Goal: Obtain resource: Obtain resource

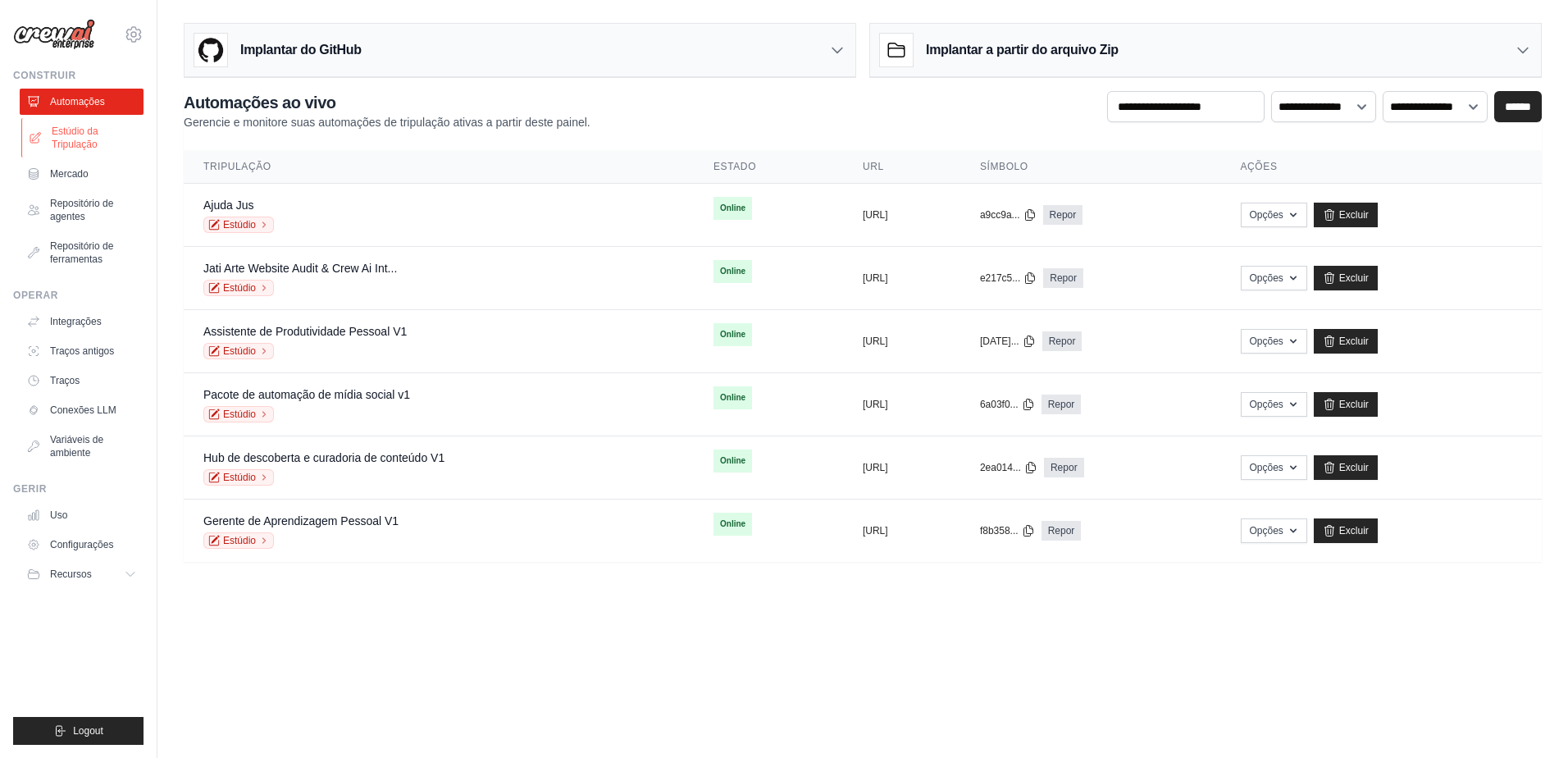
click at [68, 142] on font "Estúdio da Tripulação" at bounding box center [94, 137] width 87 height 26
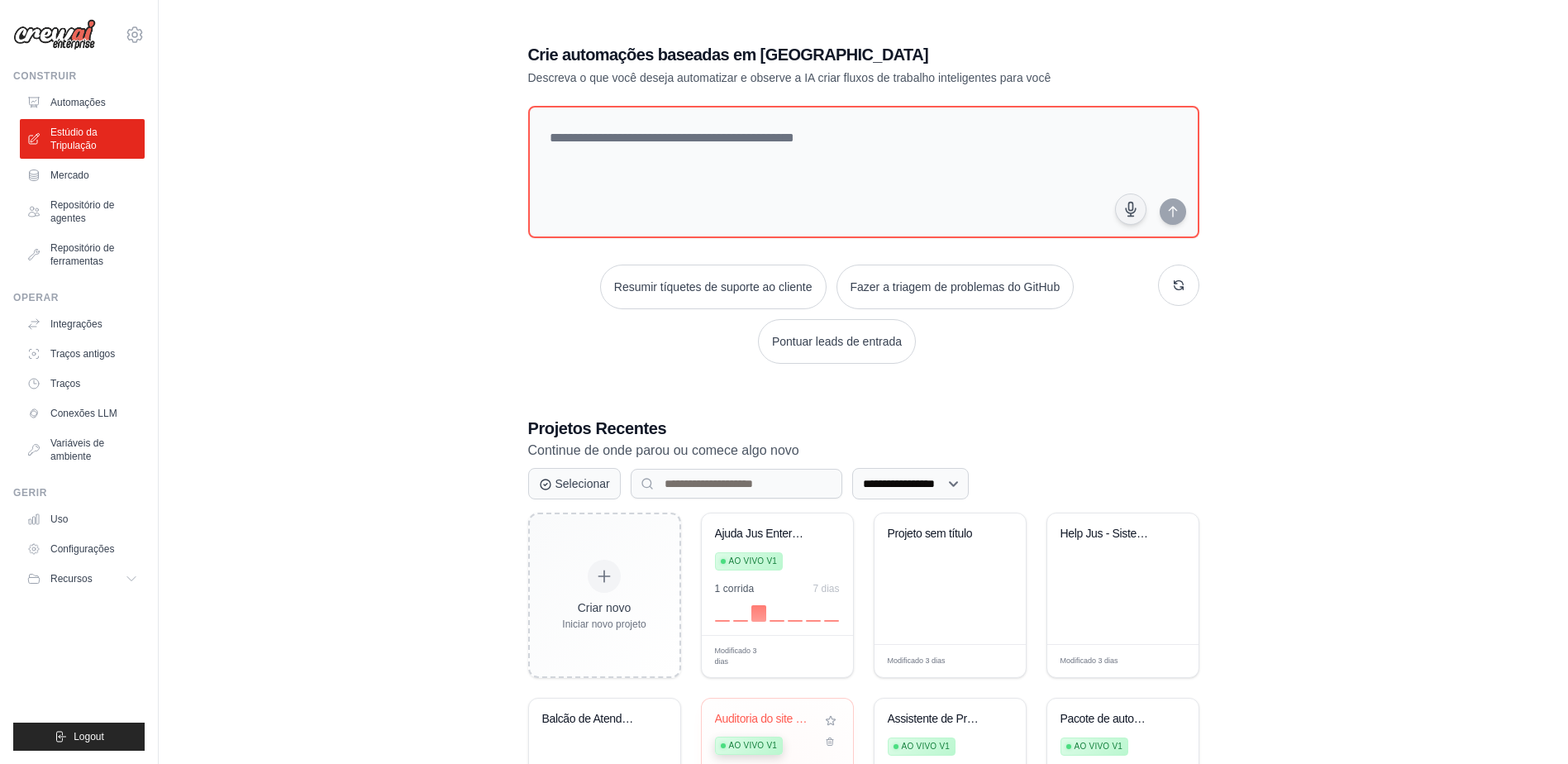
scroll to position [327, 0]
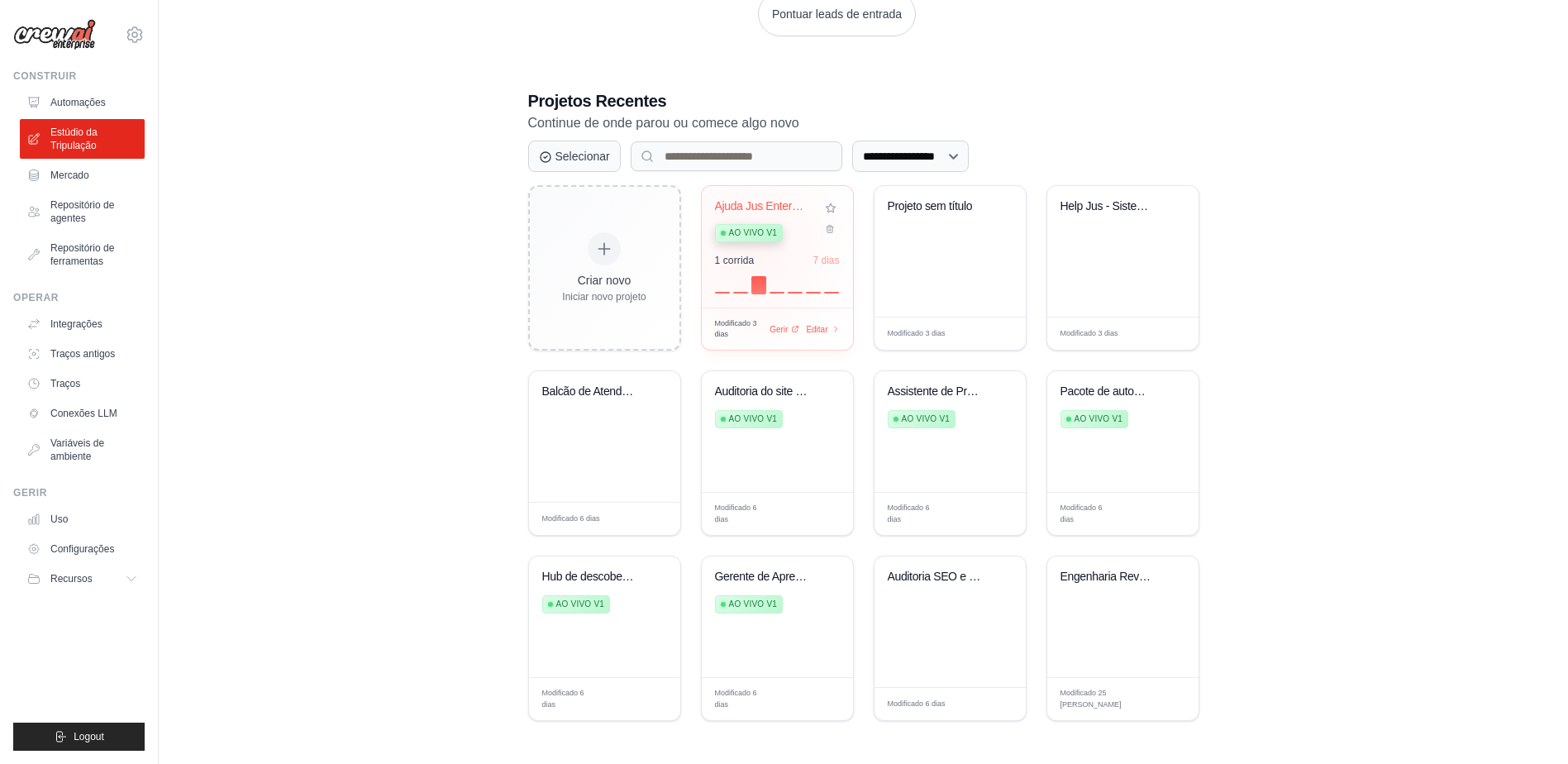
click at [750, 252] on div "Ajuda Jus Enterprise - AI Legal Dema... Ao vivo v1 1 corrida 7 dias" at bounding box center [778, 246] width 151 height 122
click at [72, 105] on font "Automações" at bounding box center [79, 103] width 55 height 14
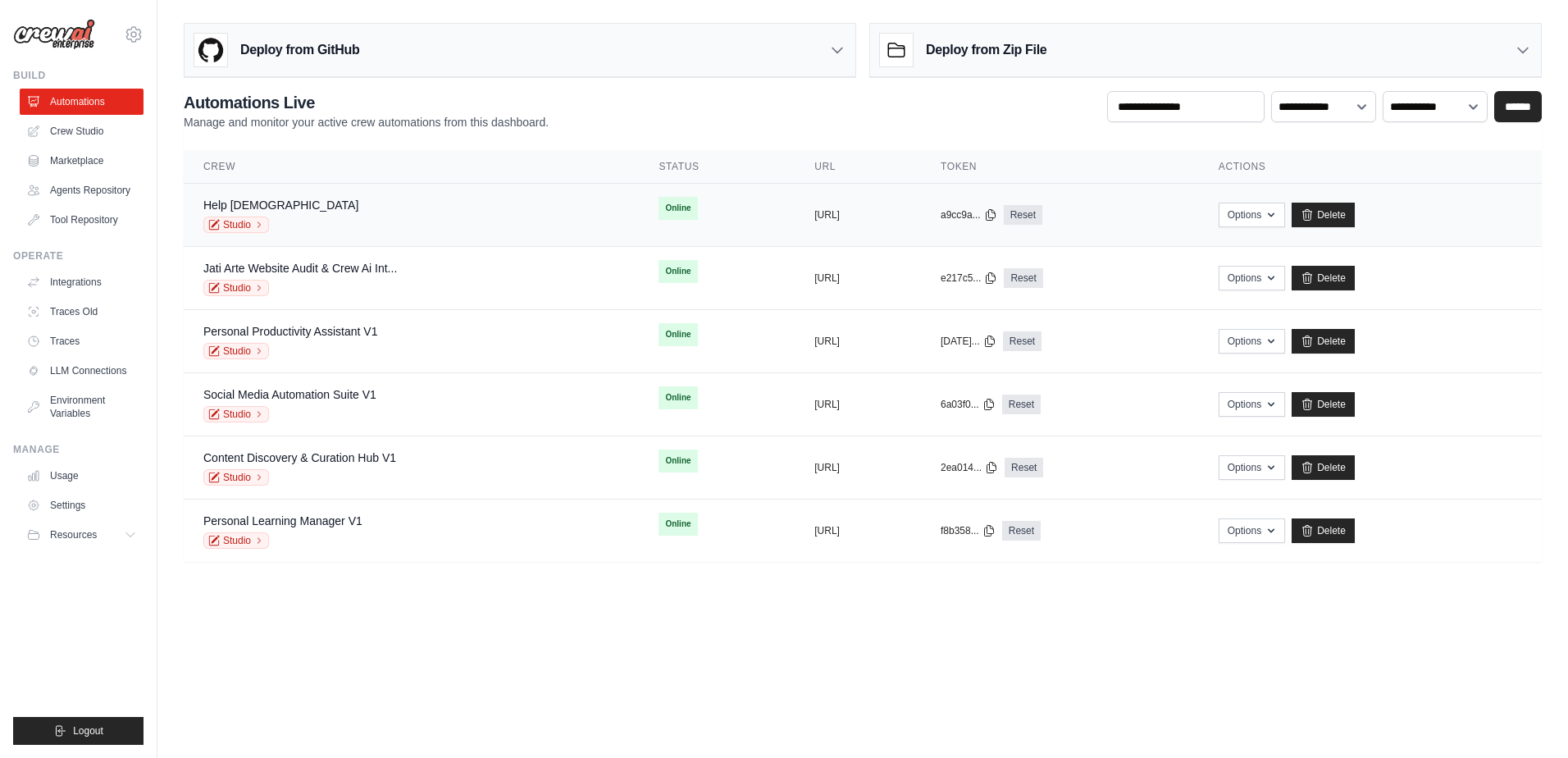
click at [658, 207] on span "Online" at bounding box center [678, 207] width 39 height 23
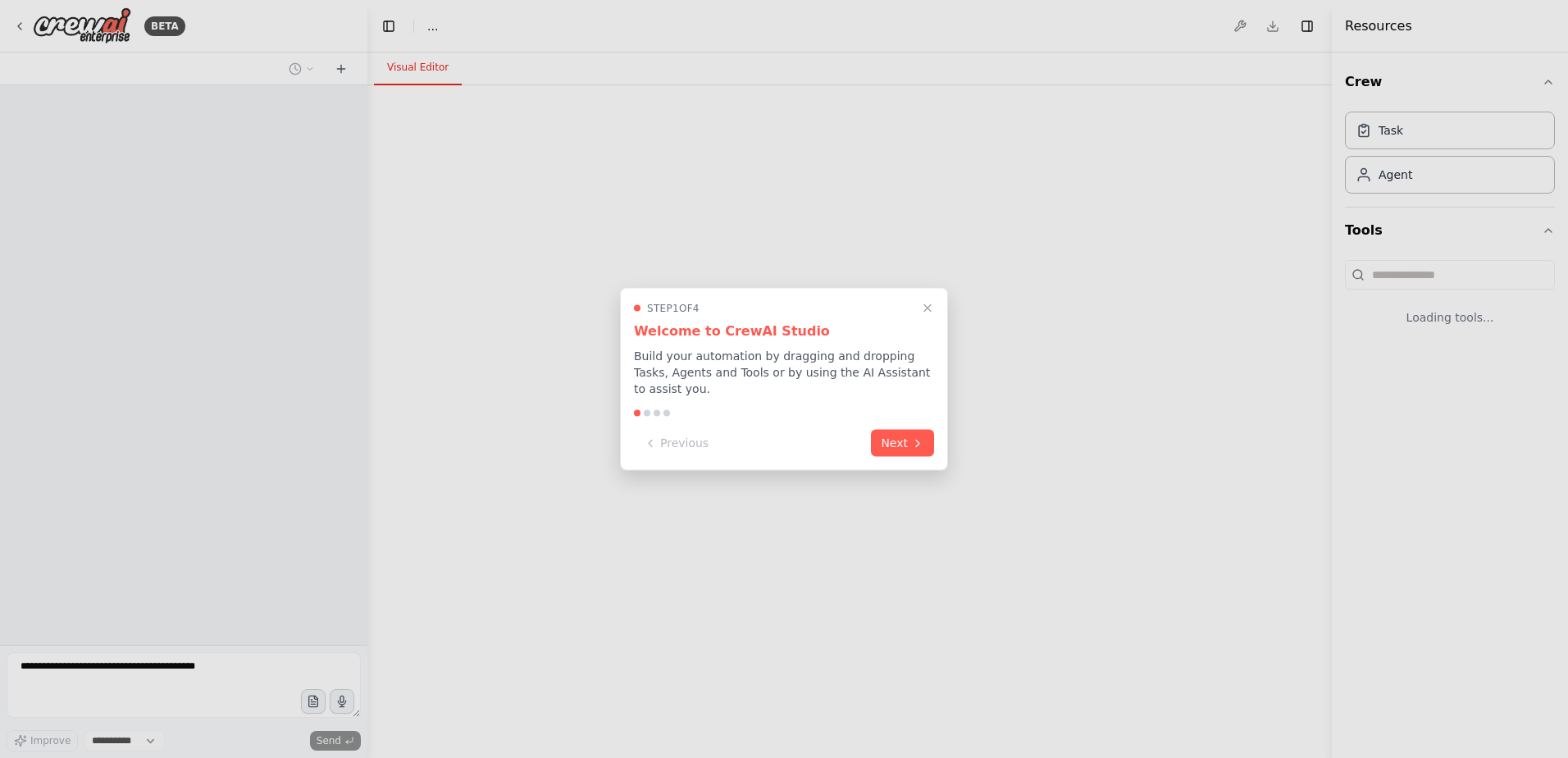
select select "****"
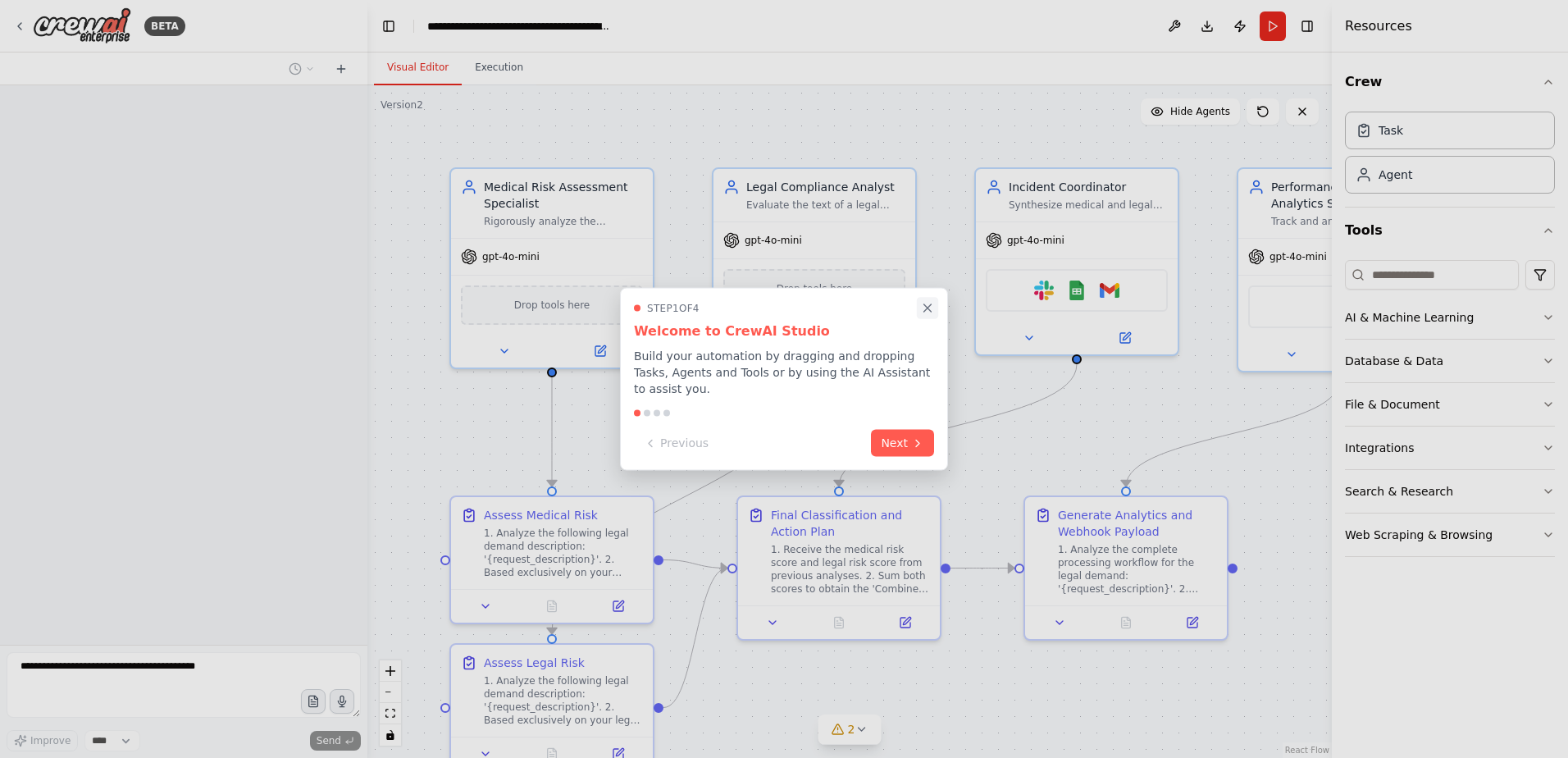
click at [926, 312] on icon "Close walkthrough" at bounding box center [927, 308] width 8 height 8
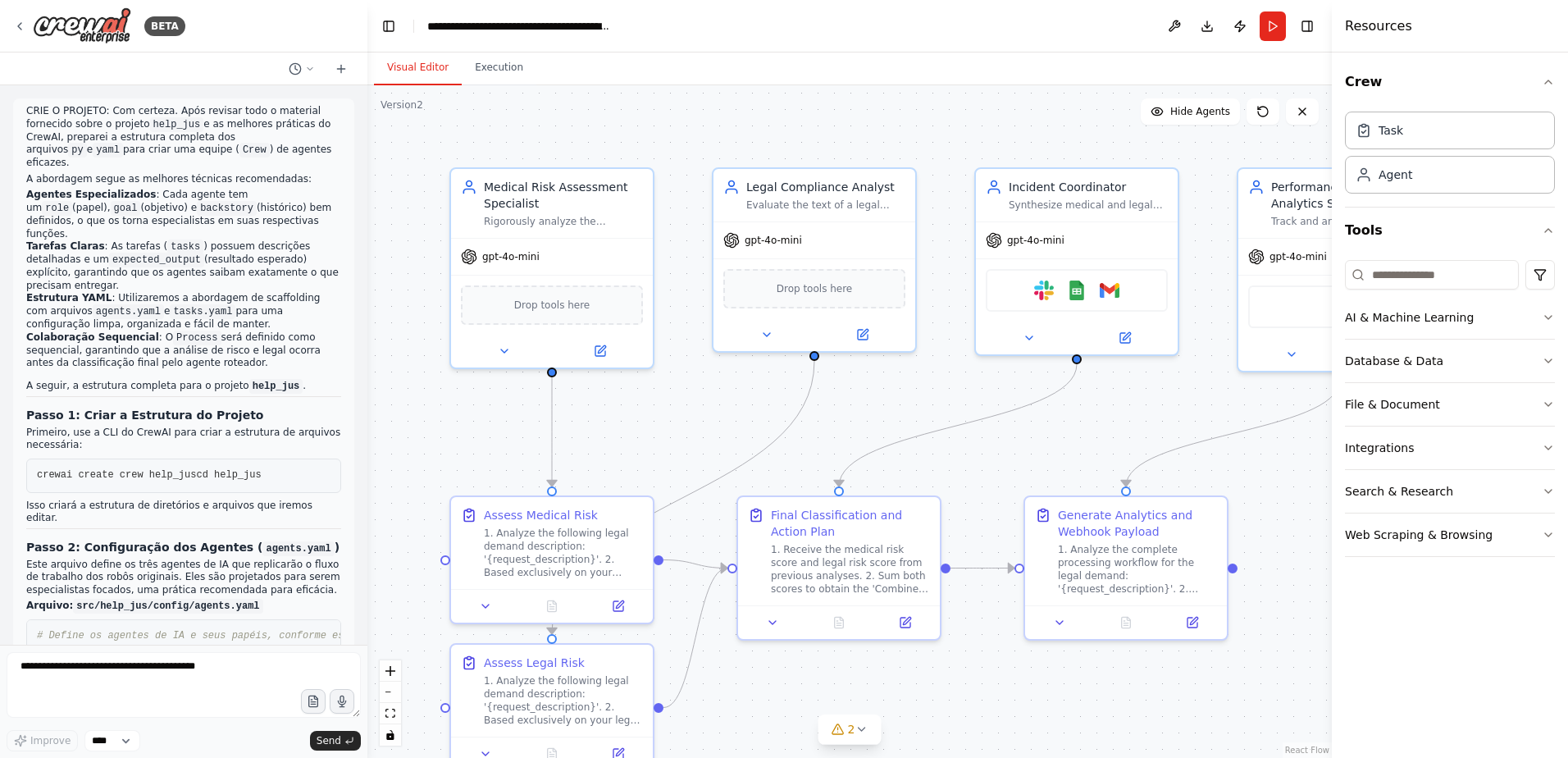
click at [928, 316] on div ".deletable-edge-delete-btn { width: 20px; height: 20px; border: 0px solid #ffff…" at bounding box center [850, 422] width 964 height 673
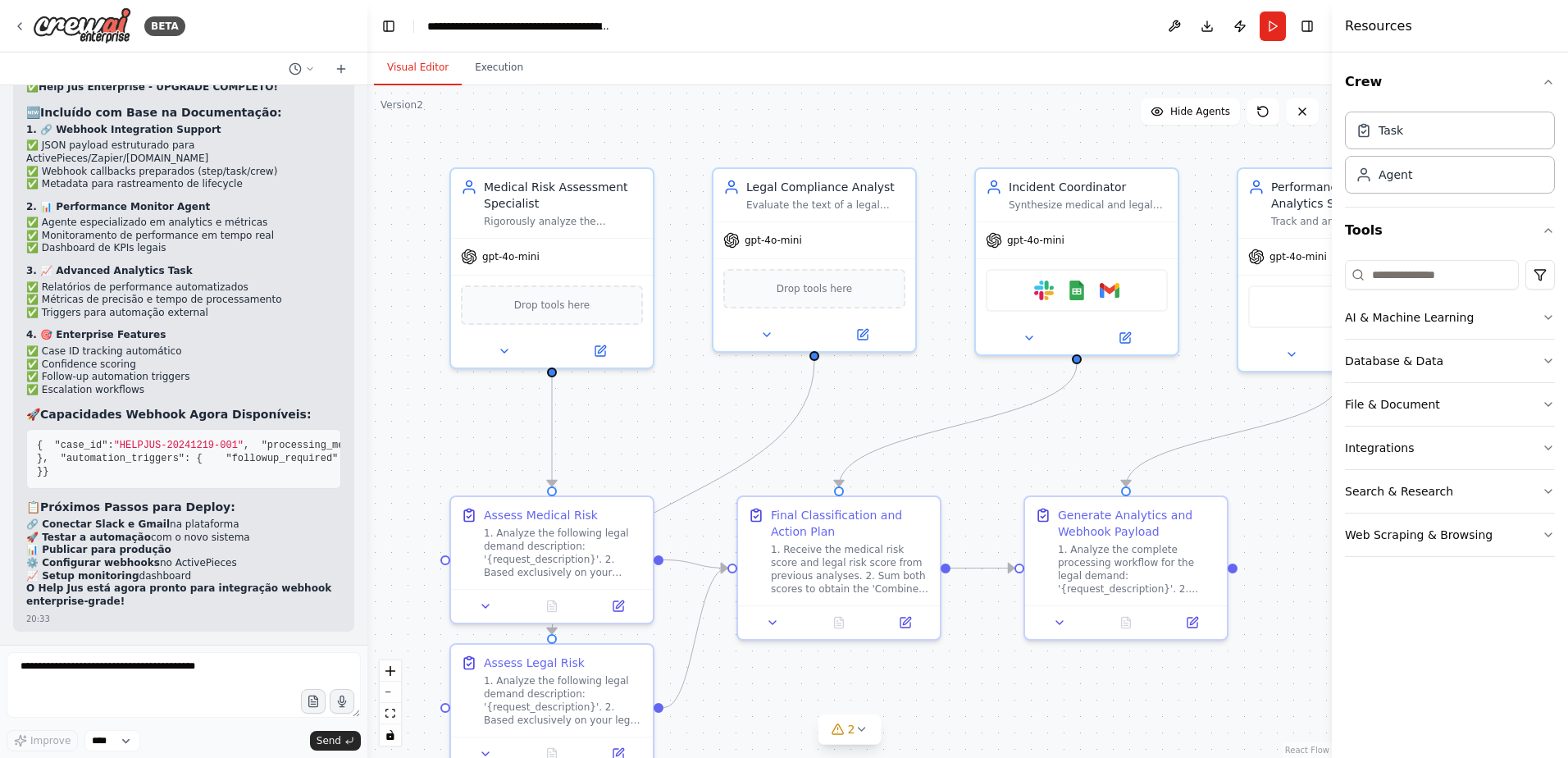
scroll to position [31724, 0]
click at [23, 29] on icon at bounding box center [20, 26] width 13 height 13
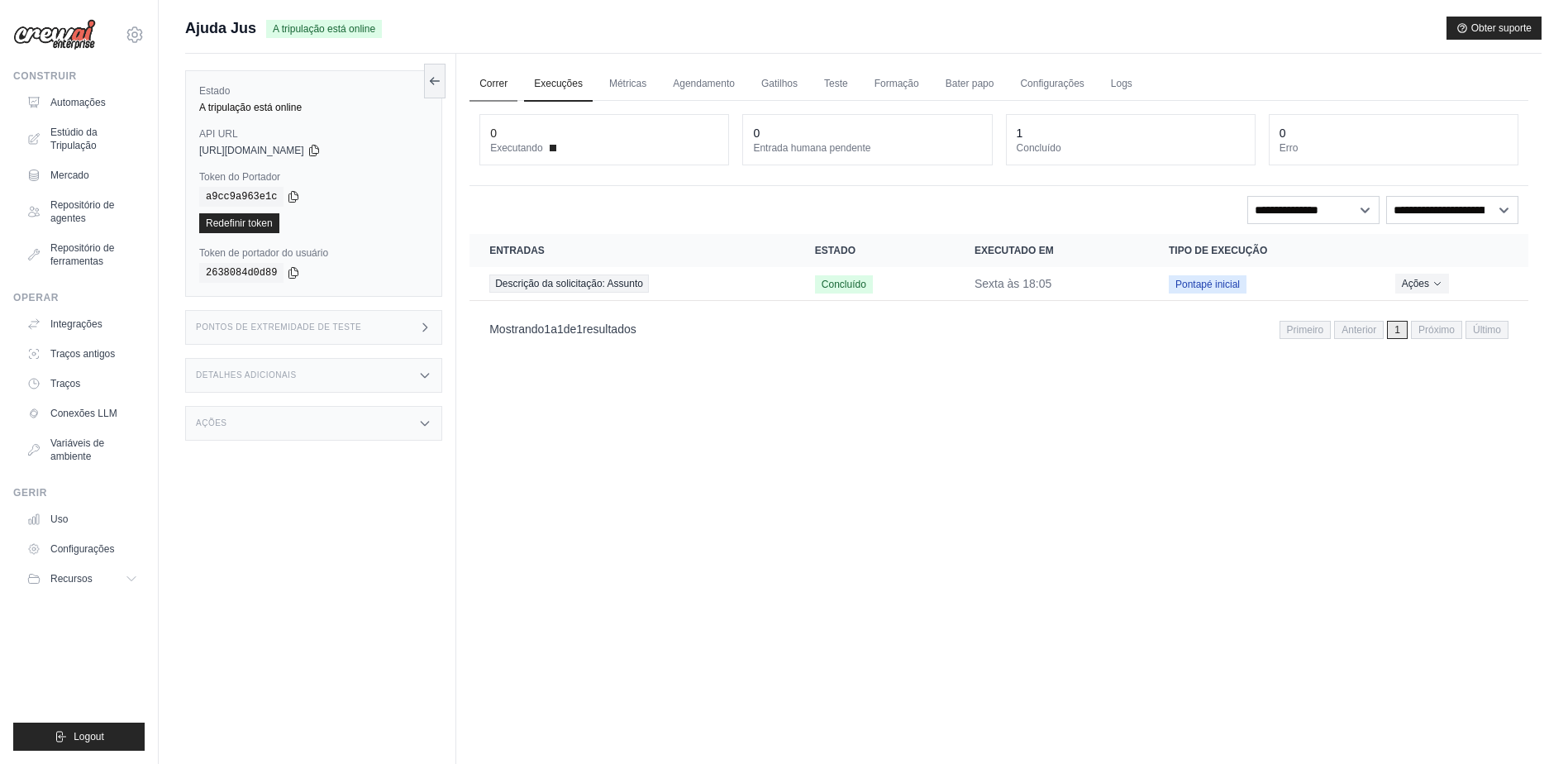
click at [493, 80] on link "Correr" at bounding box center [493, 84] width 48 height 35
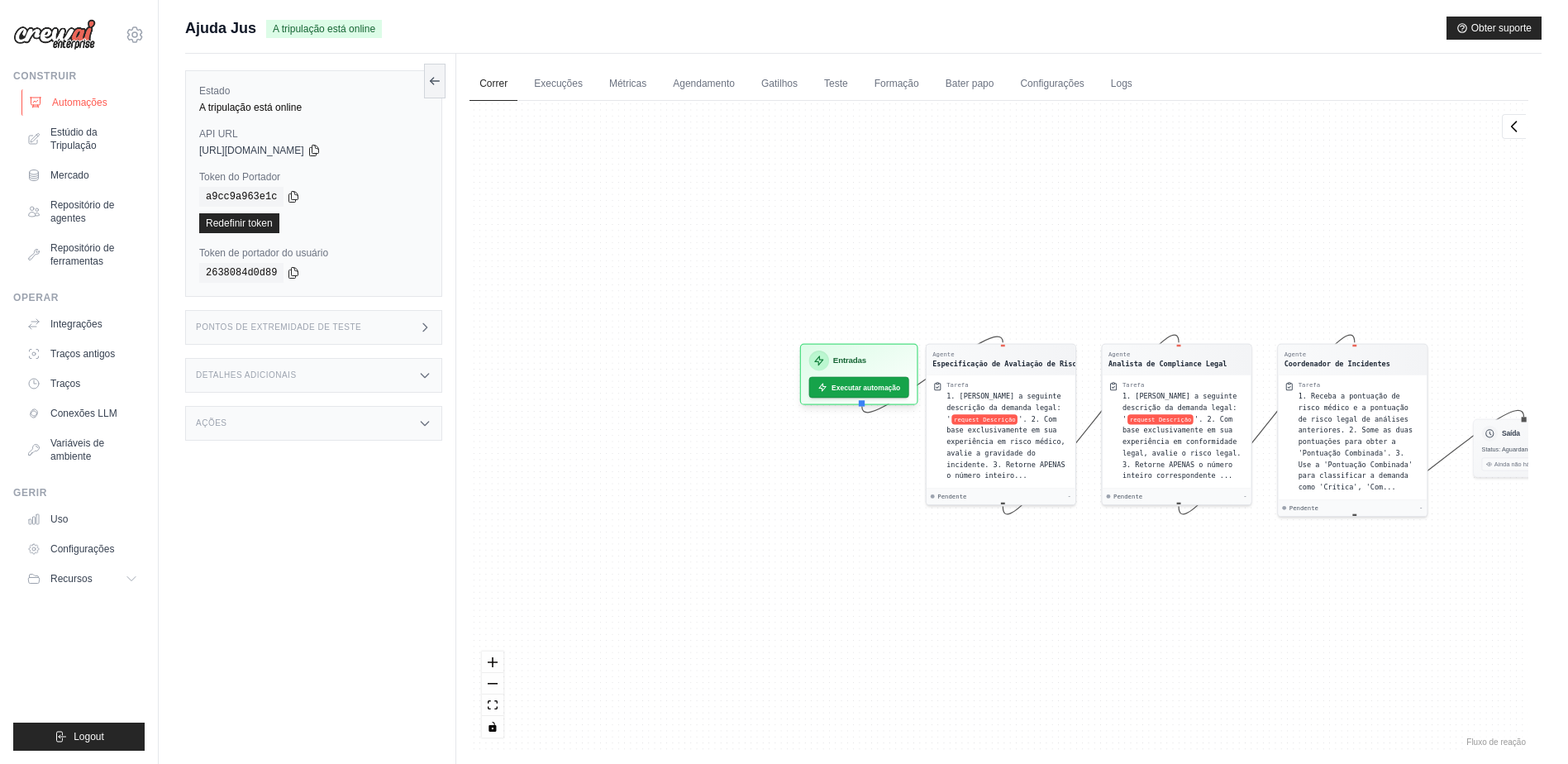
click at [68, 103] on font "Automações" at bounding box center [79, 103] width 55 height 14
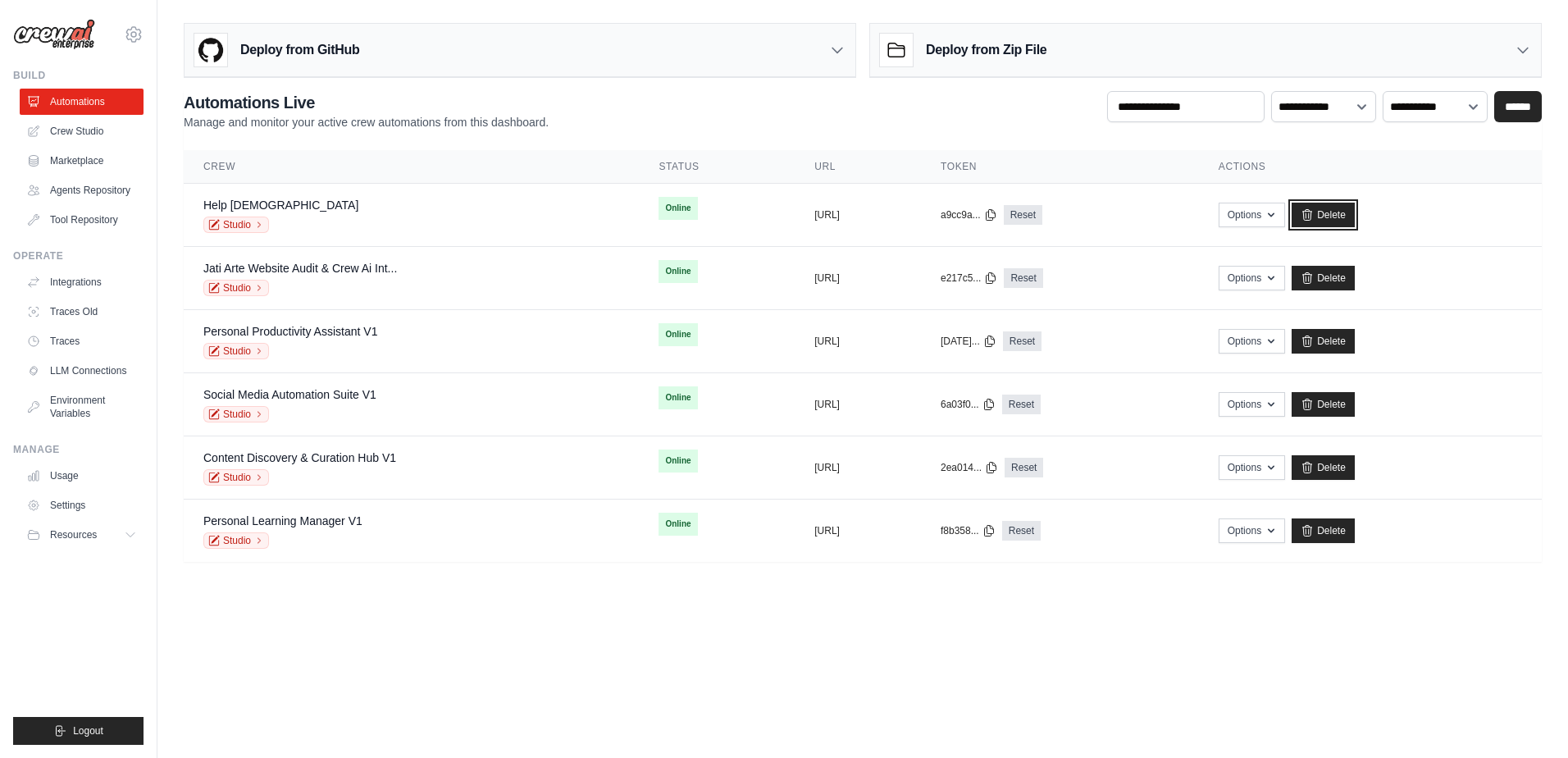
click at [1355, 212] on link "Delete" at bounding box center [1323, 214] width 63 height 24
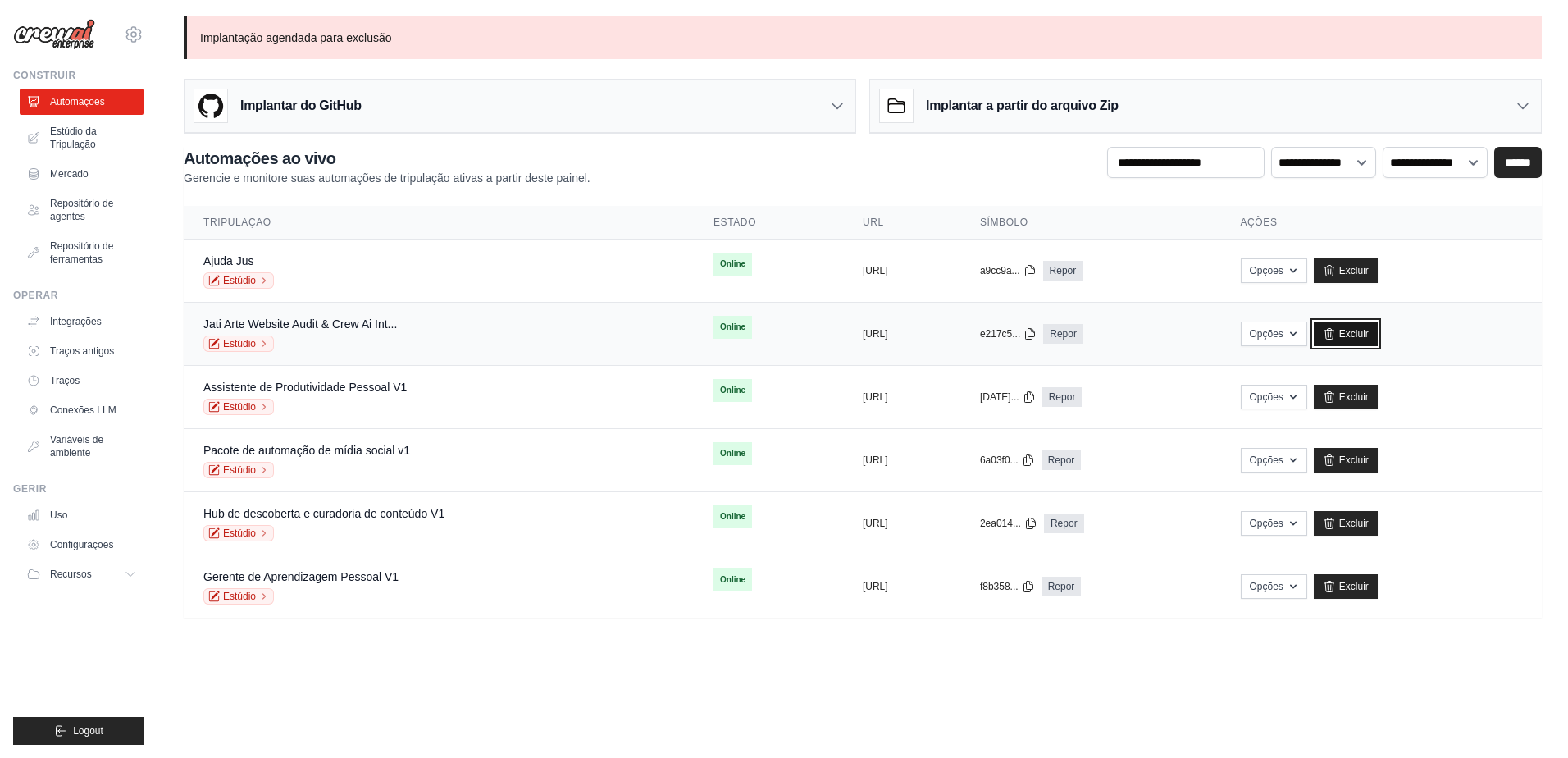
click at [1368, 332] on font "Excluir" at bounding box center [1353, 334] width 30 height 13
click at [1377, 521] on link "Excluir" at bounding box center [1345, 523] width 64 height 24
click at [1368, 587] on font "Excluir" at bounding box center [1353, 587] width 30 height 13
click at [1368, 585] on font "Excluir" at bounding box center [1353, 587] width 30 height 13
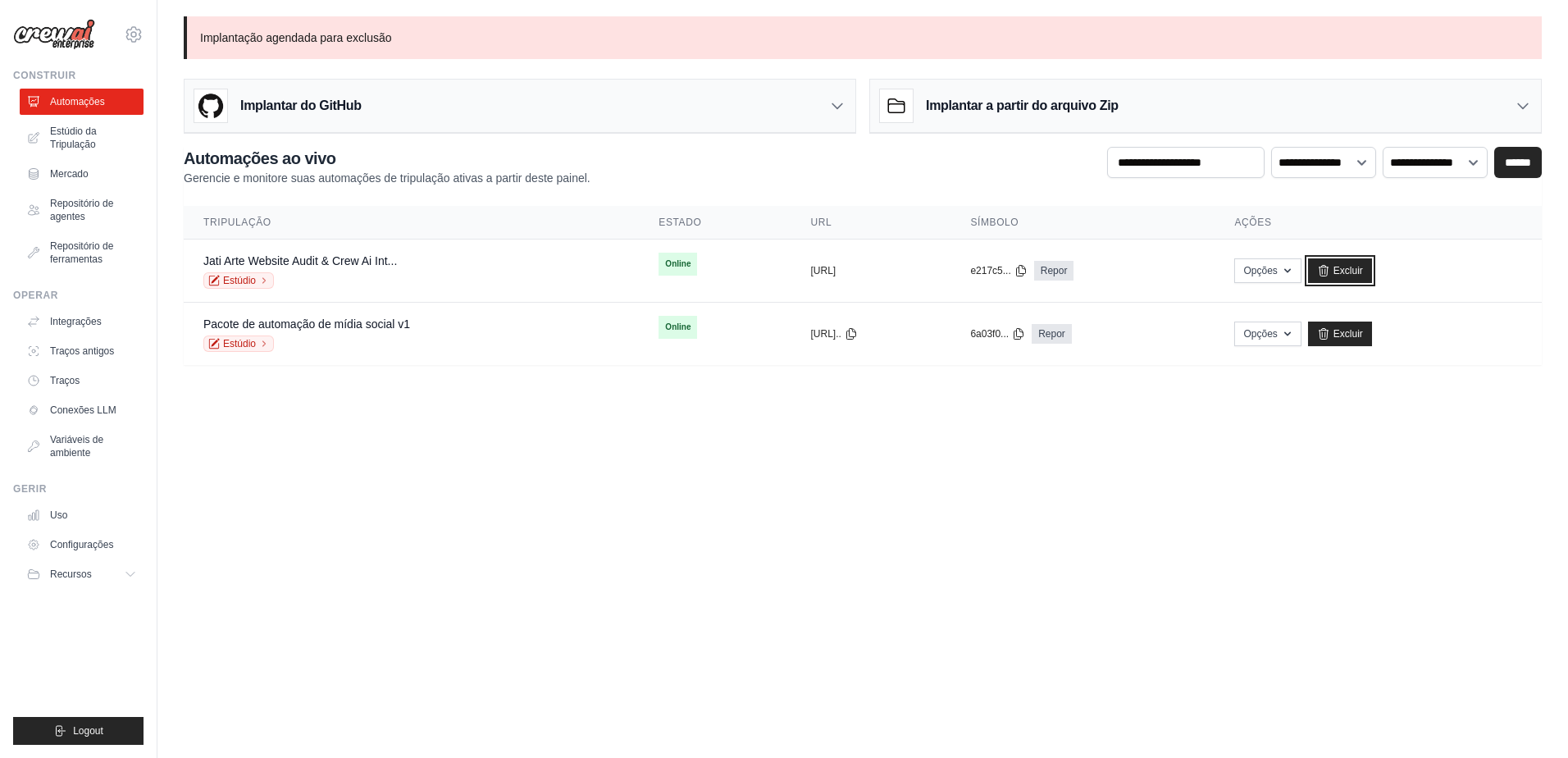
click at [1362, 268] on font "Excluir" at bounding box center [1347, 271] width 30 height 13
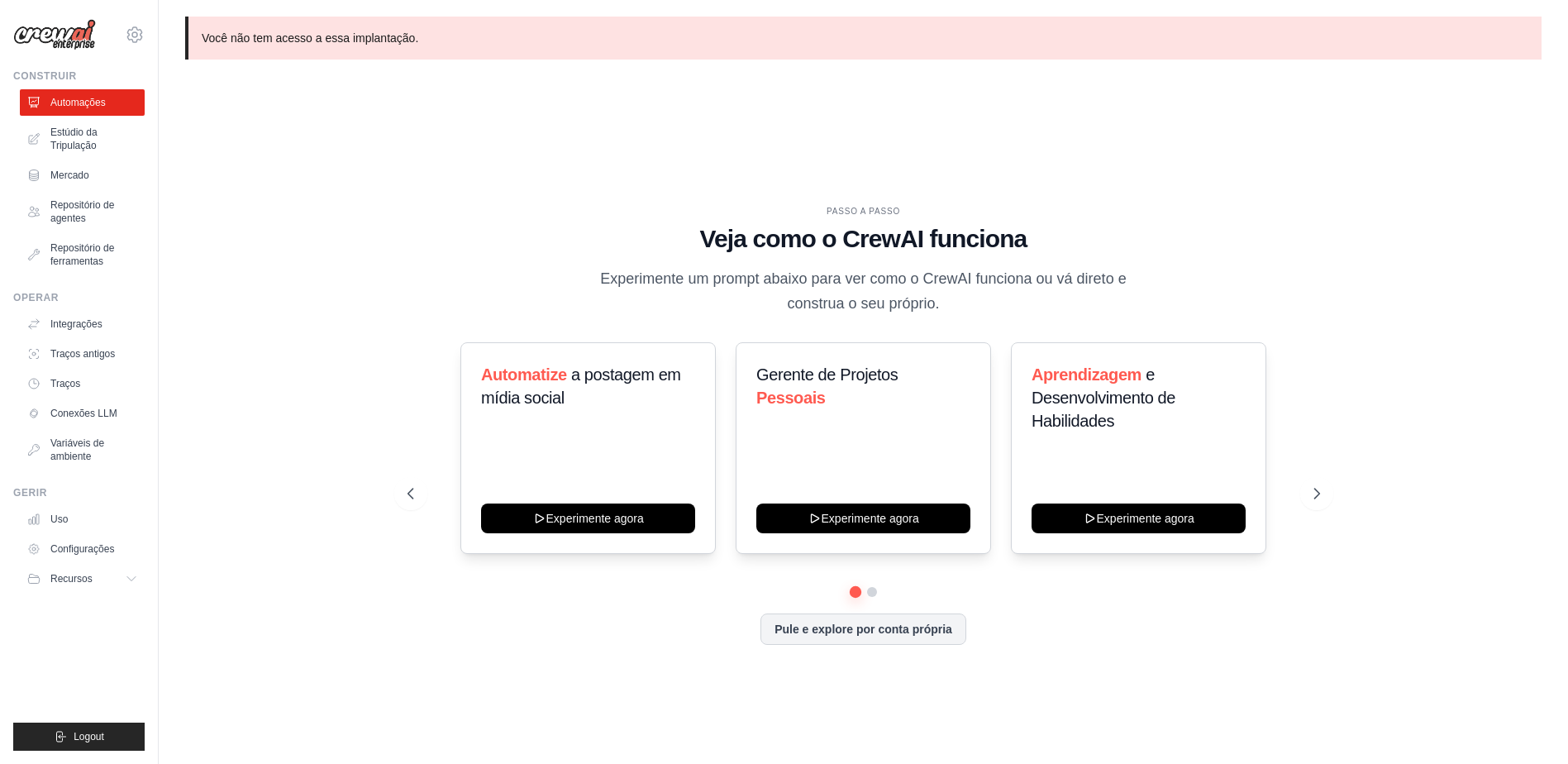
drag, startPoint x: 403, startPoint y: 217, endPoint x: 345, endPoint y: 255, distance: 69.3
click at [345, 255] on div "PASSO A PASSO Veja como o CrewAI funciona Experimente um prompt abaixo para ver…" at bounding box center [863, 439] width 1356 height 731
click at [1315, 490] on icon at bounding box center [1318, 493] width 16 height 16
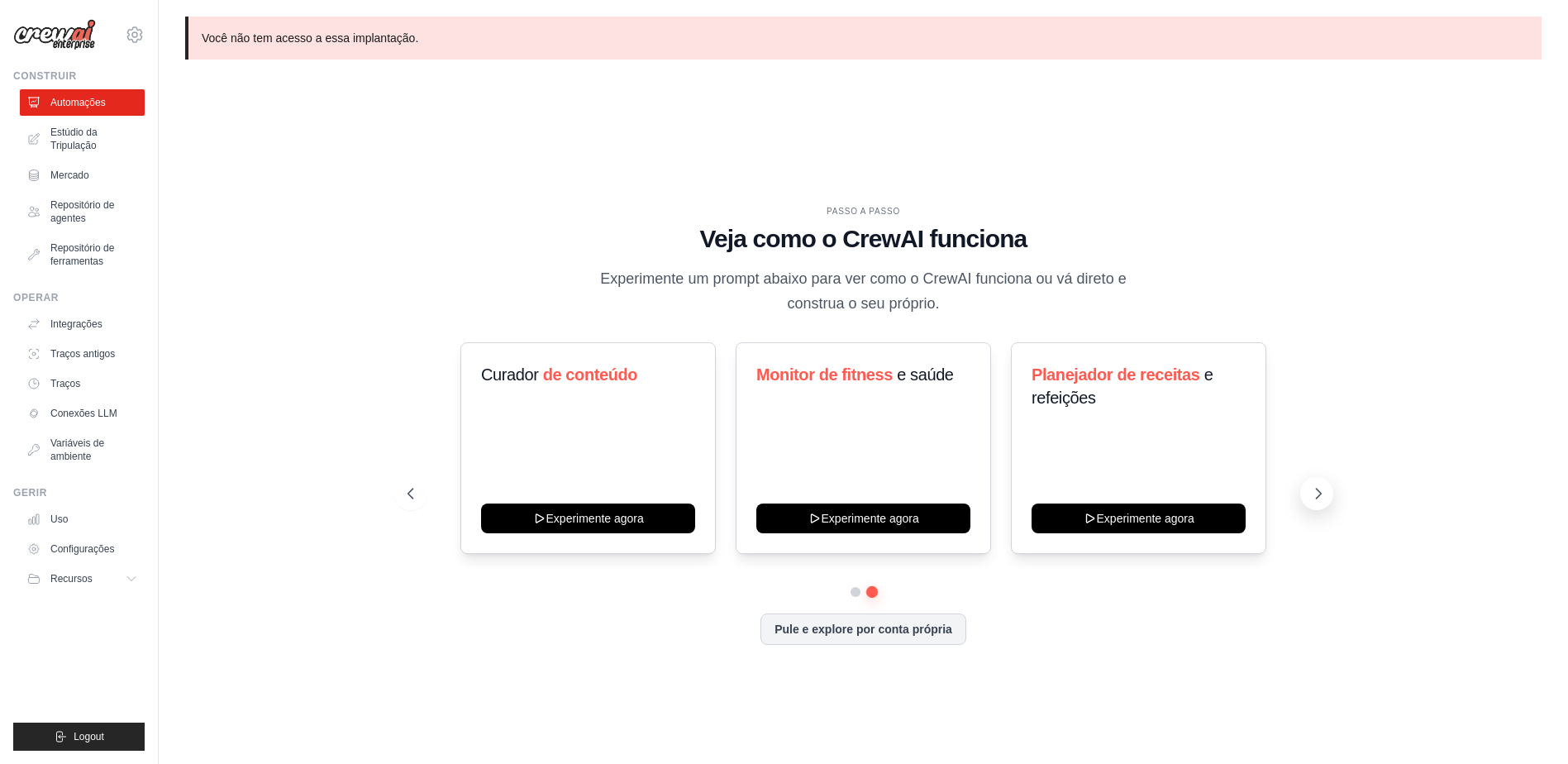
click at [1315, 490] on icon at bounding box center [1318, 493] width 16 height 16
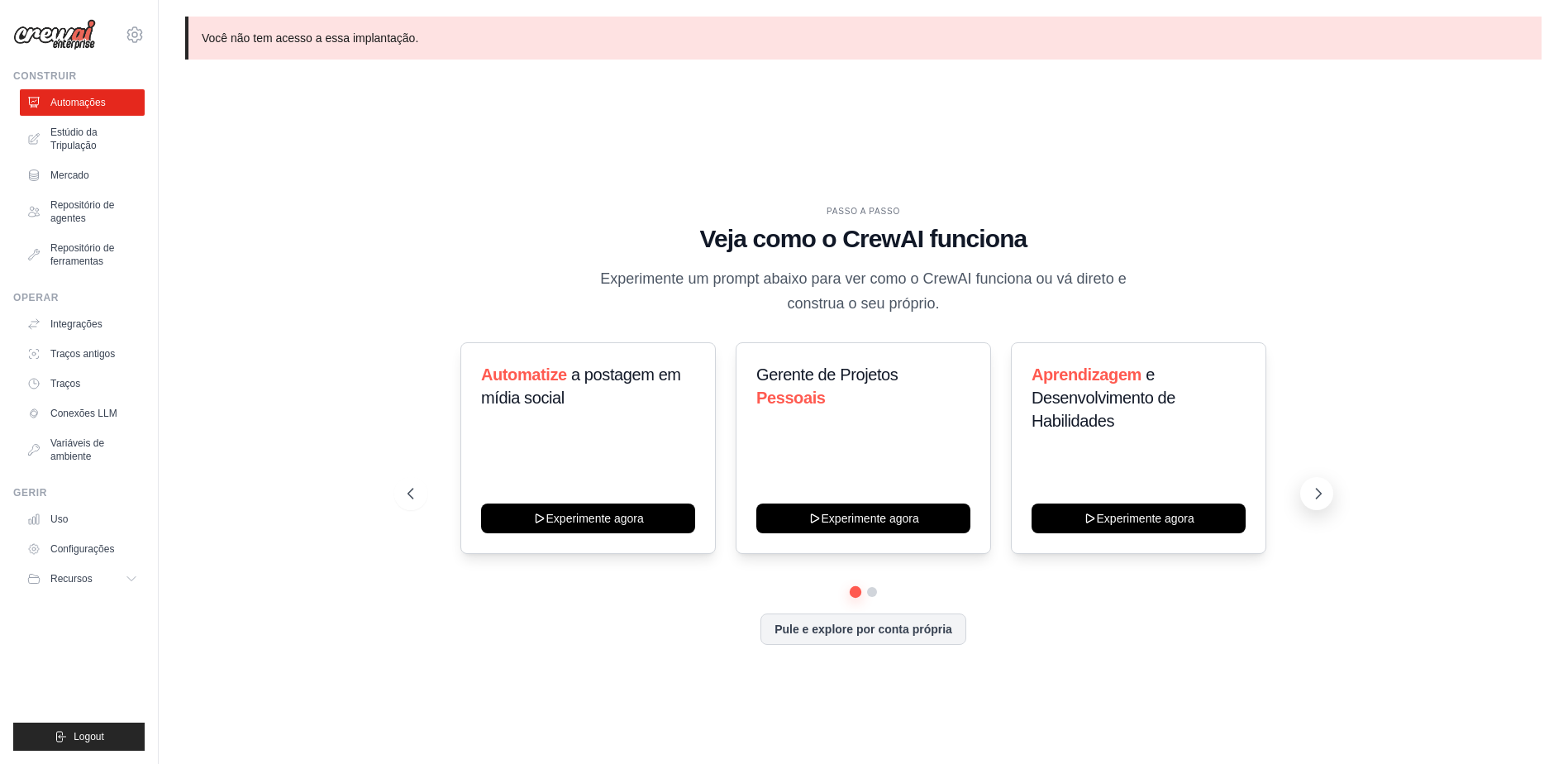
click at [1315, 494] on icon at bounding box center [1318, 493] width 16 height 16
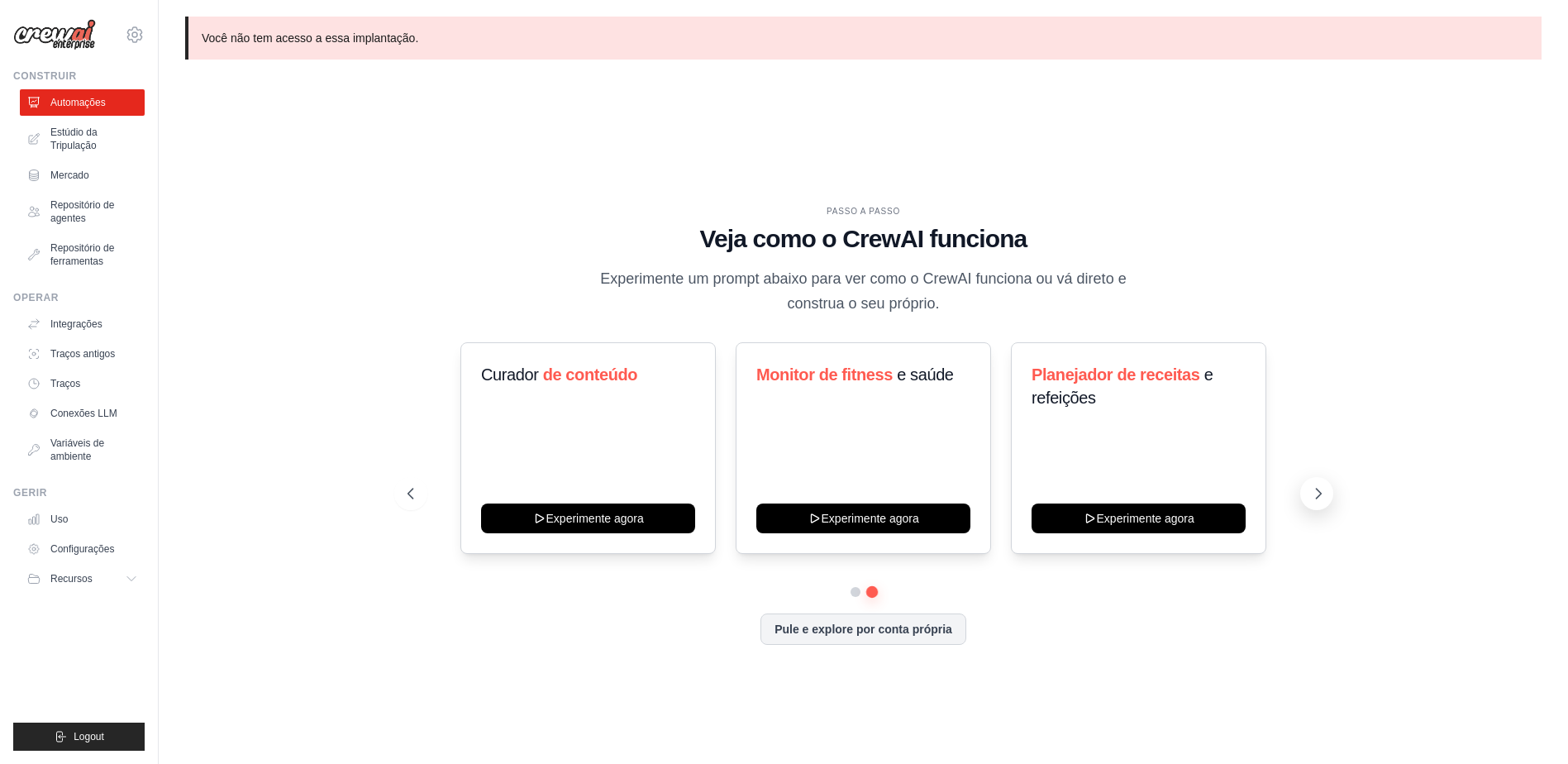
click at [1315, 494] on icon at bounding box center [1318, 493] width 16 height 16
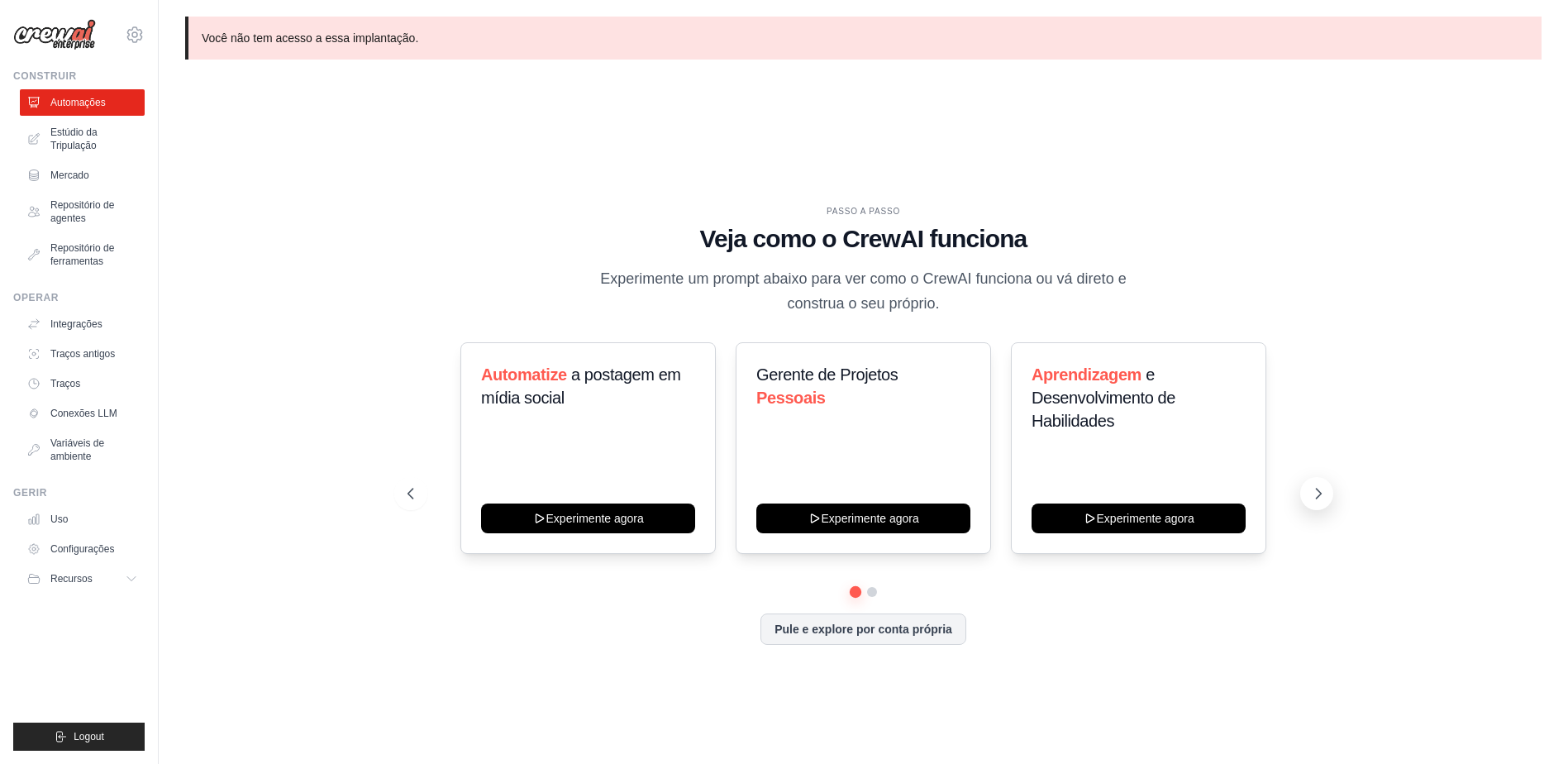
click at [1310, 490] on icon at bounding box center [1318, 493] width 16 height 16
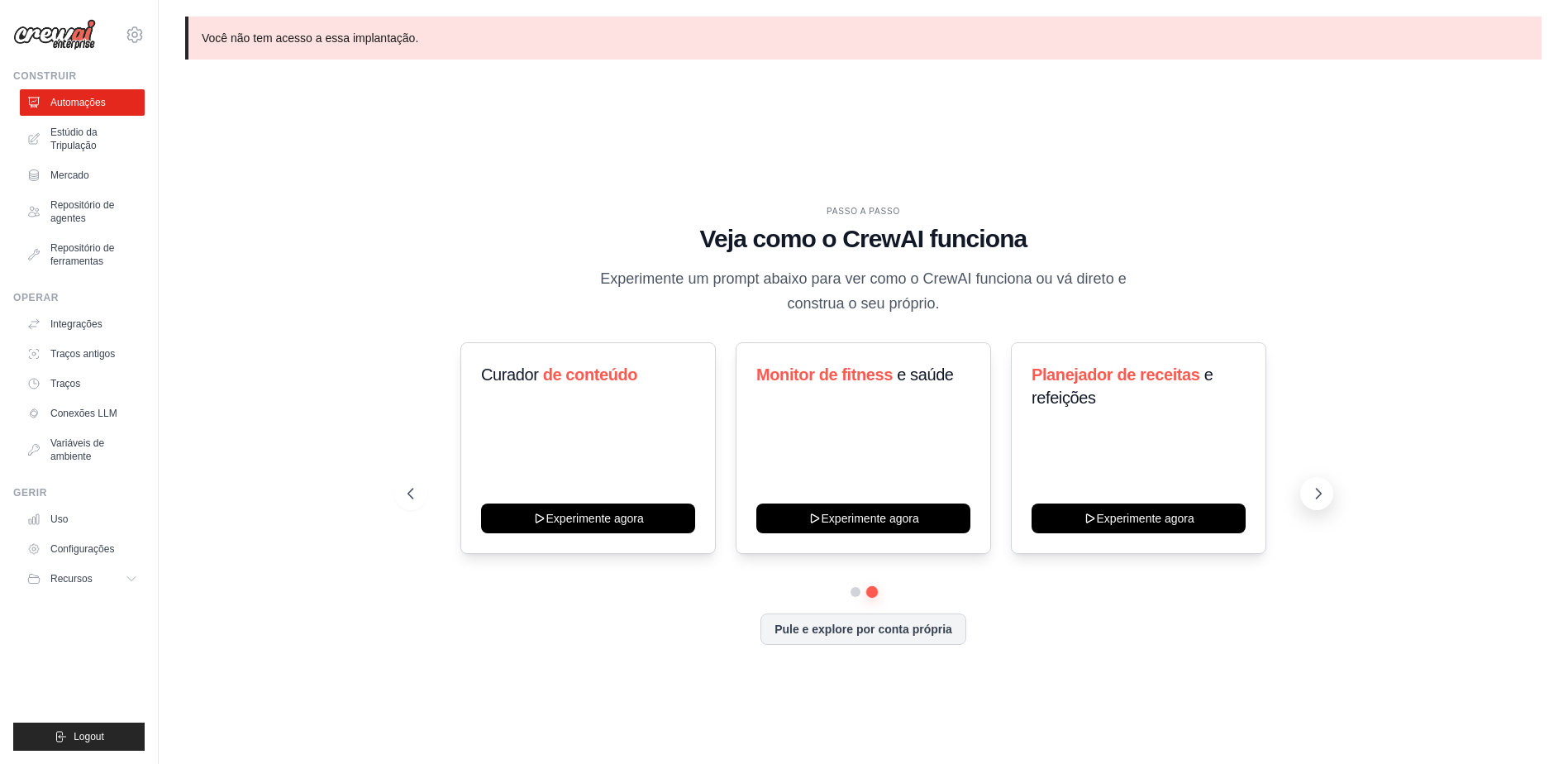
click at [1313, 485] on icon at bounding box center [1318, 493] width 16 height 16
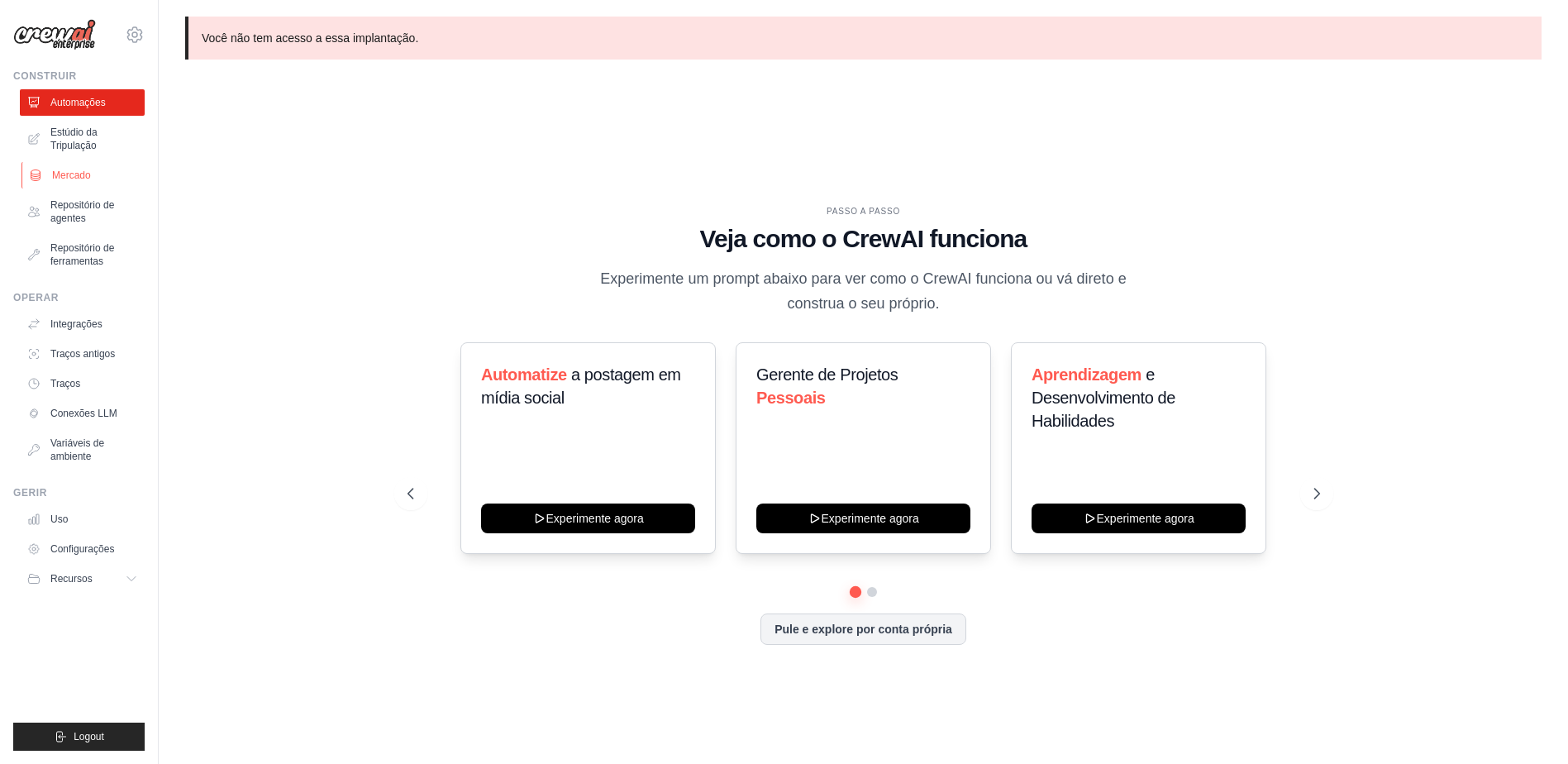
click at [60, 169] on font "Mercado" at bounding box center [71, 175] width 39 height 14
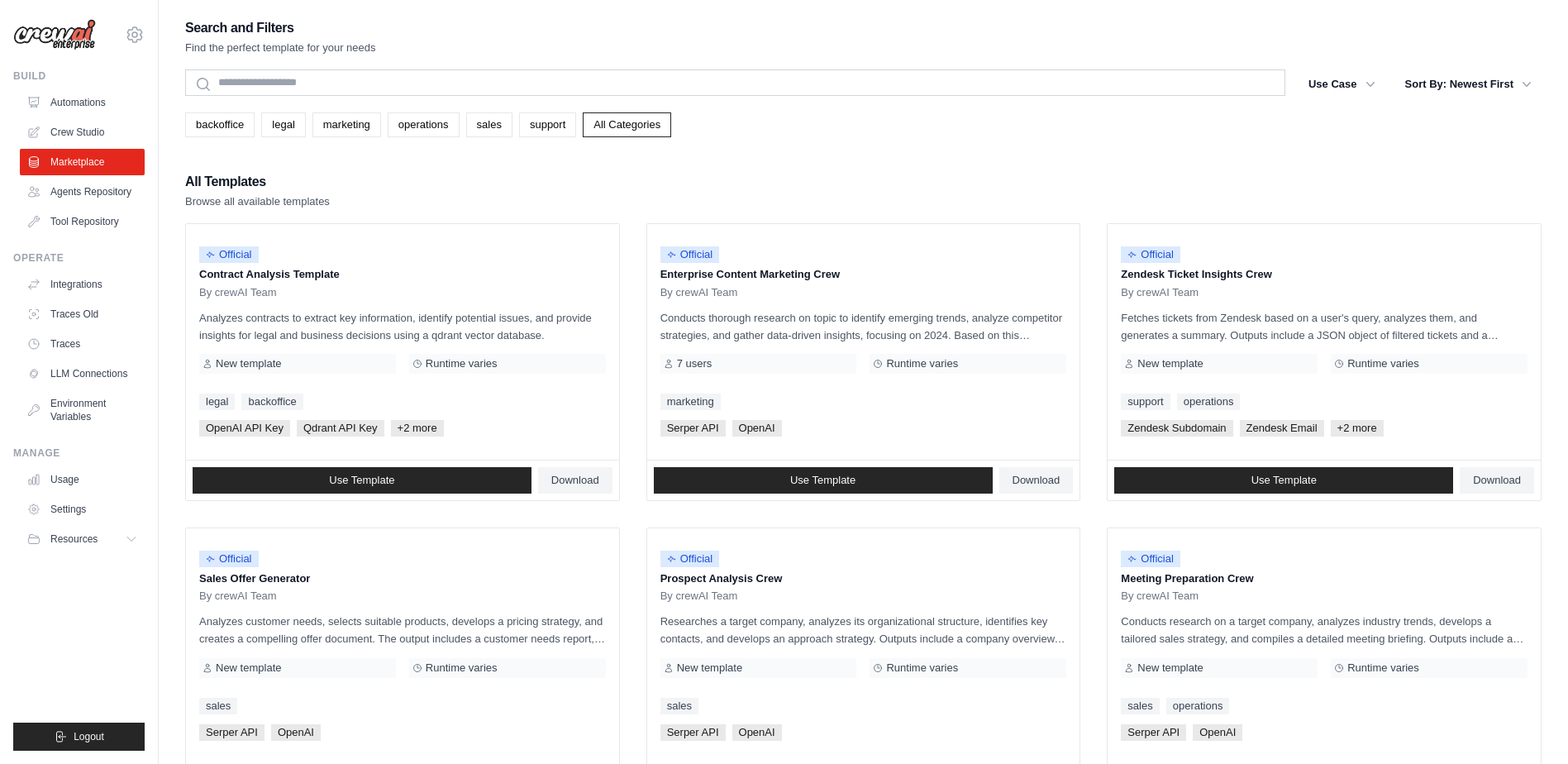
drag, startPoint x: 763, startPoint y: 160, endPoint x: 342, endPoint y: 162, distance: 421.0
click at [342, 162] on div "Search and Filters Find the perfect template for your needs Search Use Case bac…" at bounding box center [863, 756] width 1356 height 1479
click at [280, 127] on link "legal" at bounding box center [283, 124] width 44 height 25
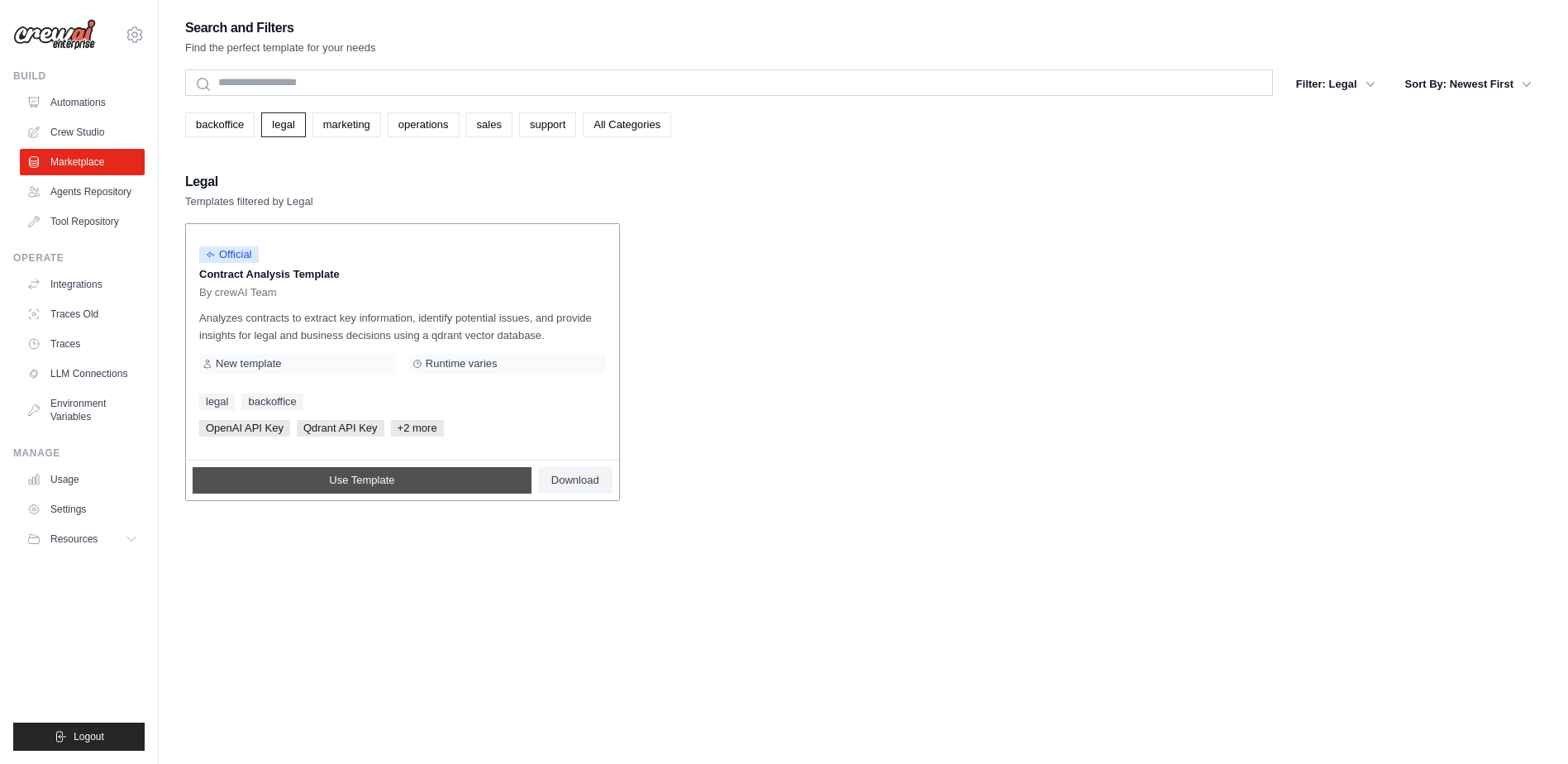
click at [409, 479] on link "Use Template" at bounding box center [362, 479] width 339 height 26
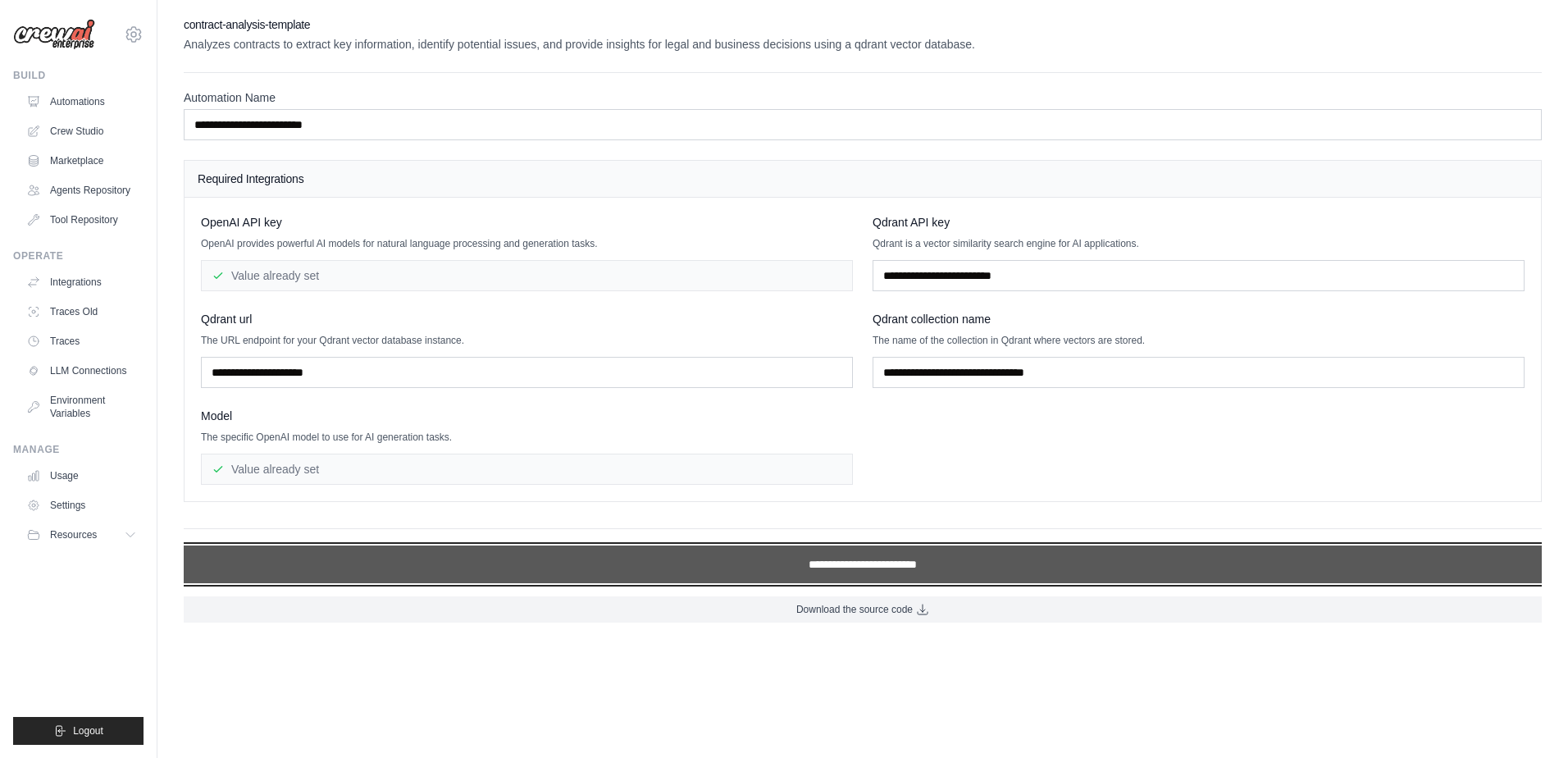
click at [859, 567] on input "**********" at bounding box center [862, 564] width 1358 height 38
